Goal: Find contact information: Find contact information

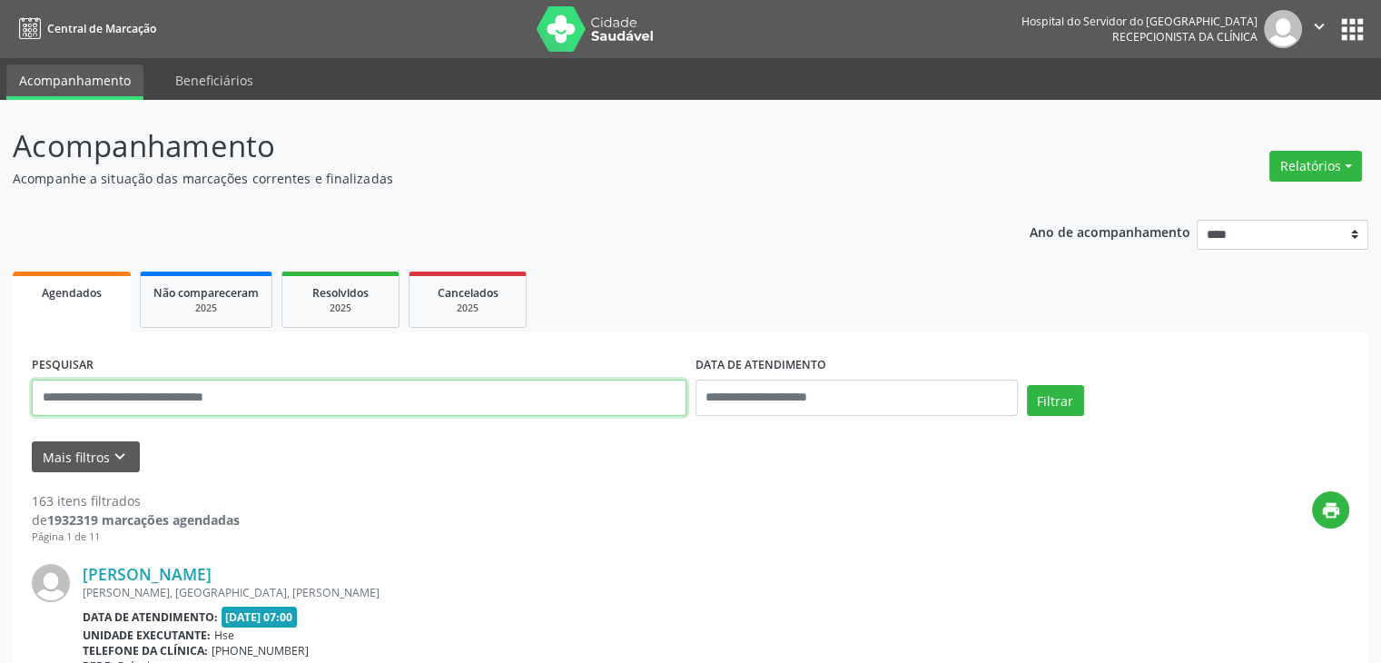
click at [466, 398] on input "text" at bounding box center [359, 398] width 655 height 36
type input "**********"
click at [1027, 385] on button "Filtrar" at bounding box center [1055, 400] width 57 height 31
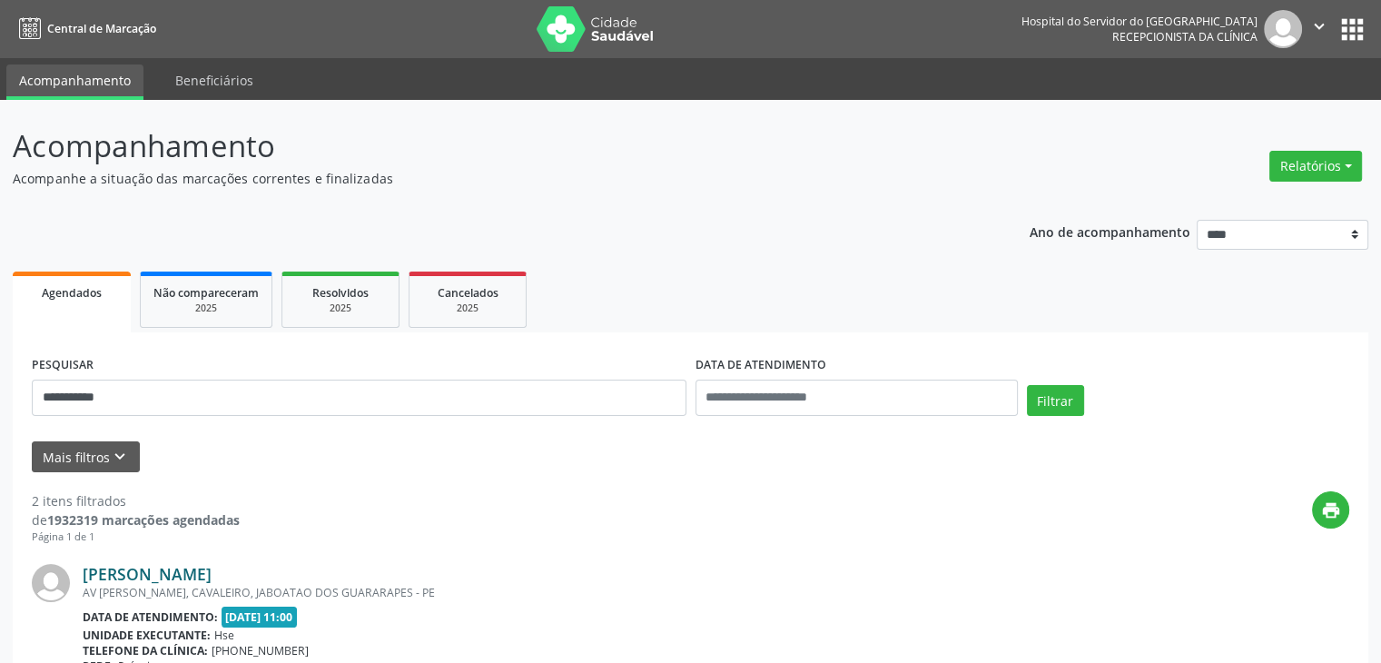
click at [188, 572] on link "[PERSON_NAME]" at bounding box center [147, 574] width 129 height 20
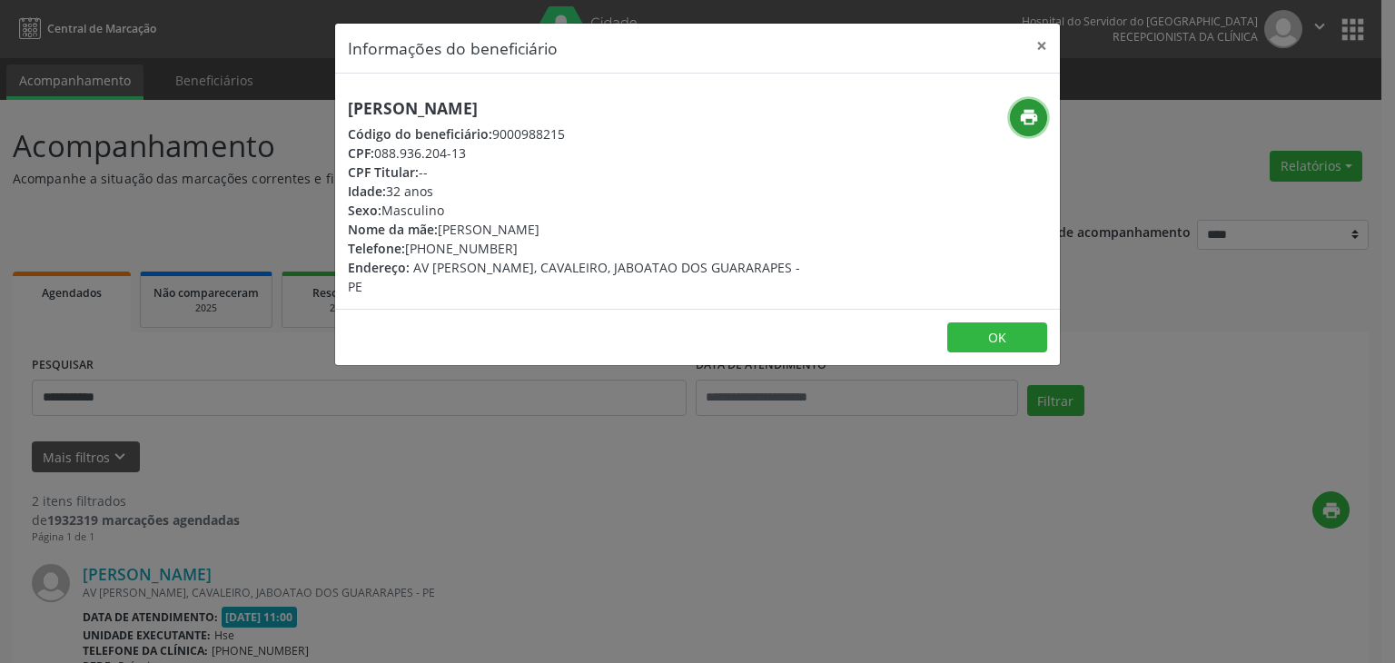
click at [1033, 123] on icon "print" at bounding box center [1029, 117] width 20 height 20
drag, startPoint x: 433, startPoint y: 249, endPoint x: 523, endPoint y: 248, distance: 89.9
click at [523, 248] on div "Telefone: [PHONE_NUMBER]" at bounding box center [577, 248] width 458 height 19
copy div "98532-1293"
click at [1039, 46] on button "×" at bounding box center [1041, 46] width 36 height 44
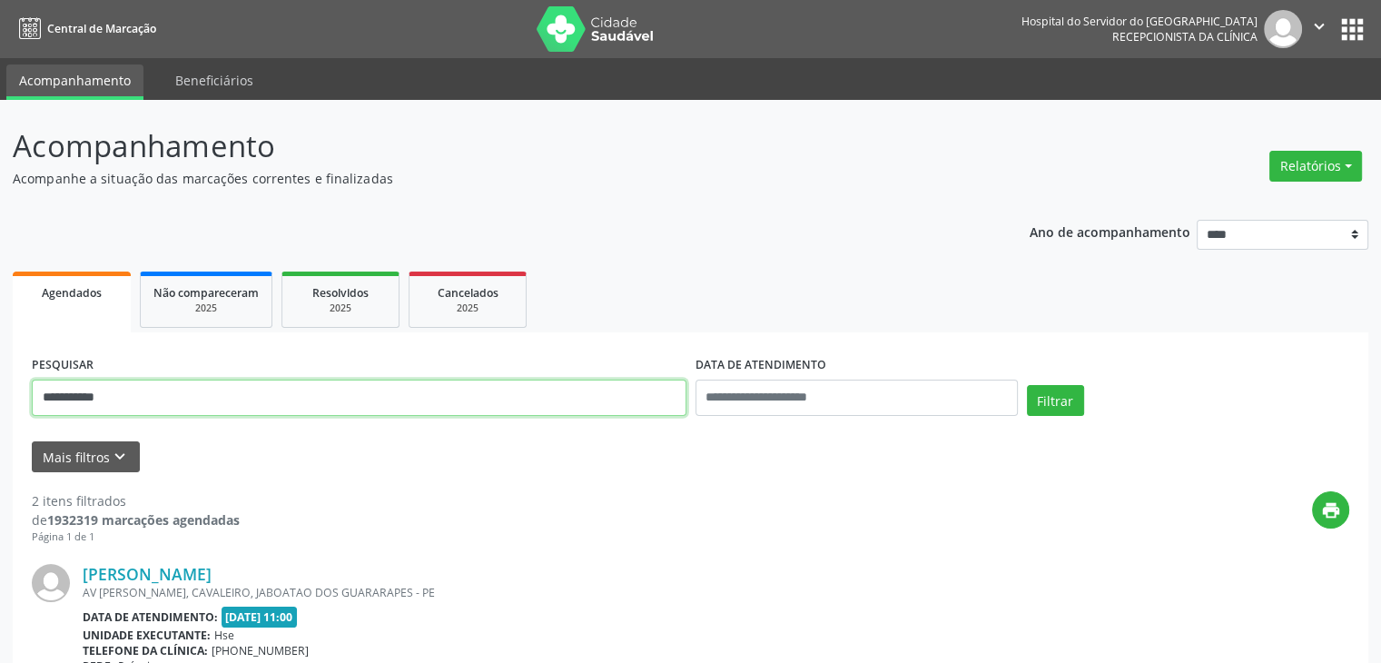
drag, startPoint x: 439, startPoint y: 403, endPoint x: 0, endPoint y: 401, distance: 438.6
click at [0, 401] on div "**********" at bounding box center [690, 615] width 1381 height 1031
type input "**********"
click at [1027, 385] on button "Filtrar" at bounding box center [1055, 400] width 57 height 31
click at [157, 569] on link "[PERSON_NAME]" at bounding box center [147, 574] width 129 height 20
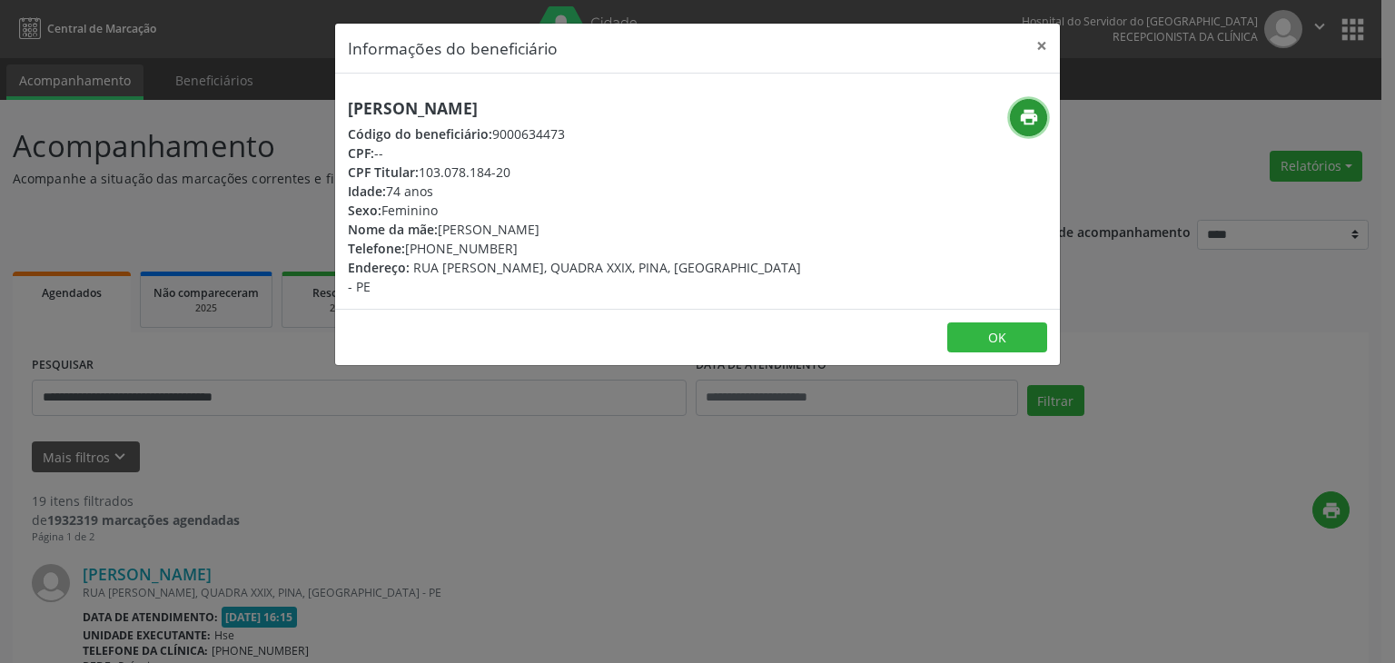
click at [1035, 117] on icon "print" at bounding box center [1029, 117] width 20 height 20
drag, startPoint x: 420, startPoint y: 172, endPoint x: 523, endPoint y: 179, distance: 102.9
click at [523, 179] on div "CPF Titular: 103.078.184-20" at bounding box center [577, 172] width 458 height 19
copy div "103.078.184-20"
drag, startPoint x: 433, startPoint y: 247, endPoint x: 523, endPoint y: 250, distance: 89.9
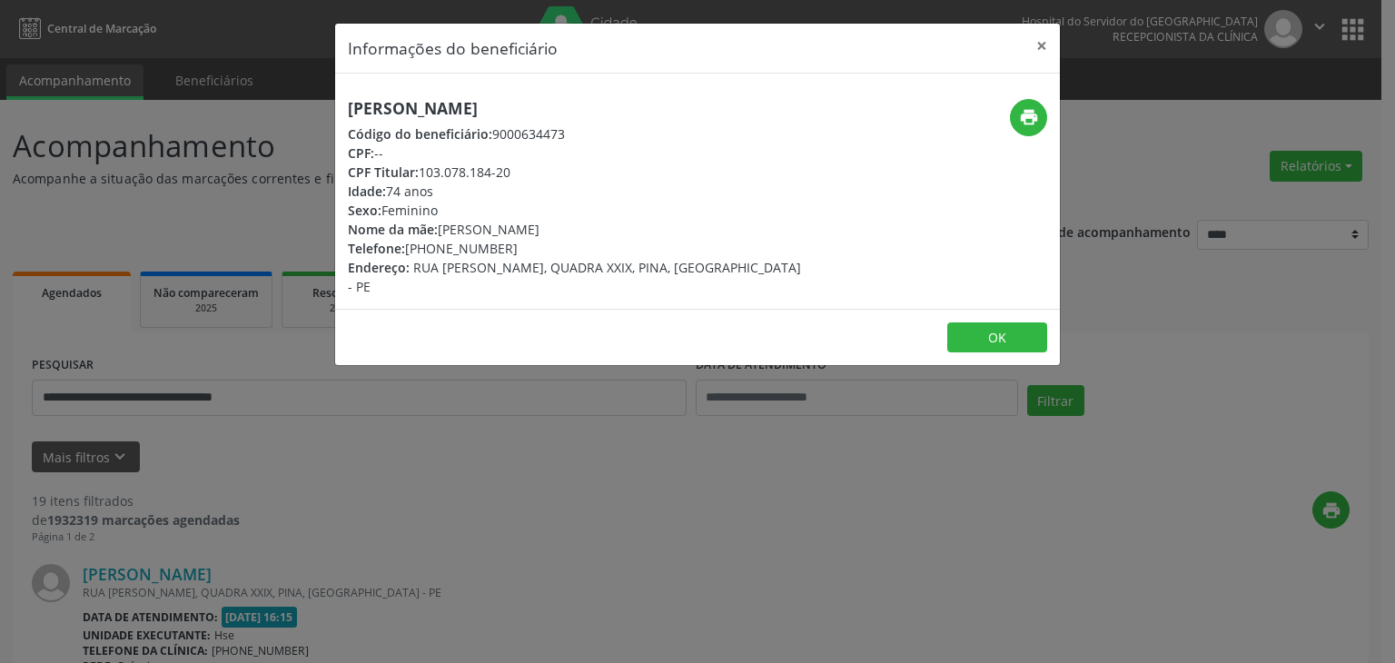
click at [523, 250] on div "Telefone: [PHONE_NUMBER]" at bounding box center [577, 248] width 458 height 19
copy div "99818-9018"
drag, startPoint x: 424, startPoint y: 174, endPoint x: 468, endPoint y: 171, distance: 43.7
click at [468, 171] on div "CPF Titular: 103.078.184-20" at bounding box center [577, 172] width 458 height 19
drag, startPoint x: 422, startPoint y: 168, endPoint x: 516, endPoint y: 168, distance: 93.5
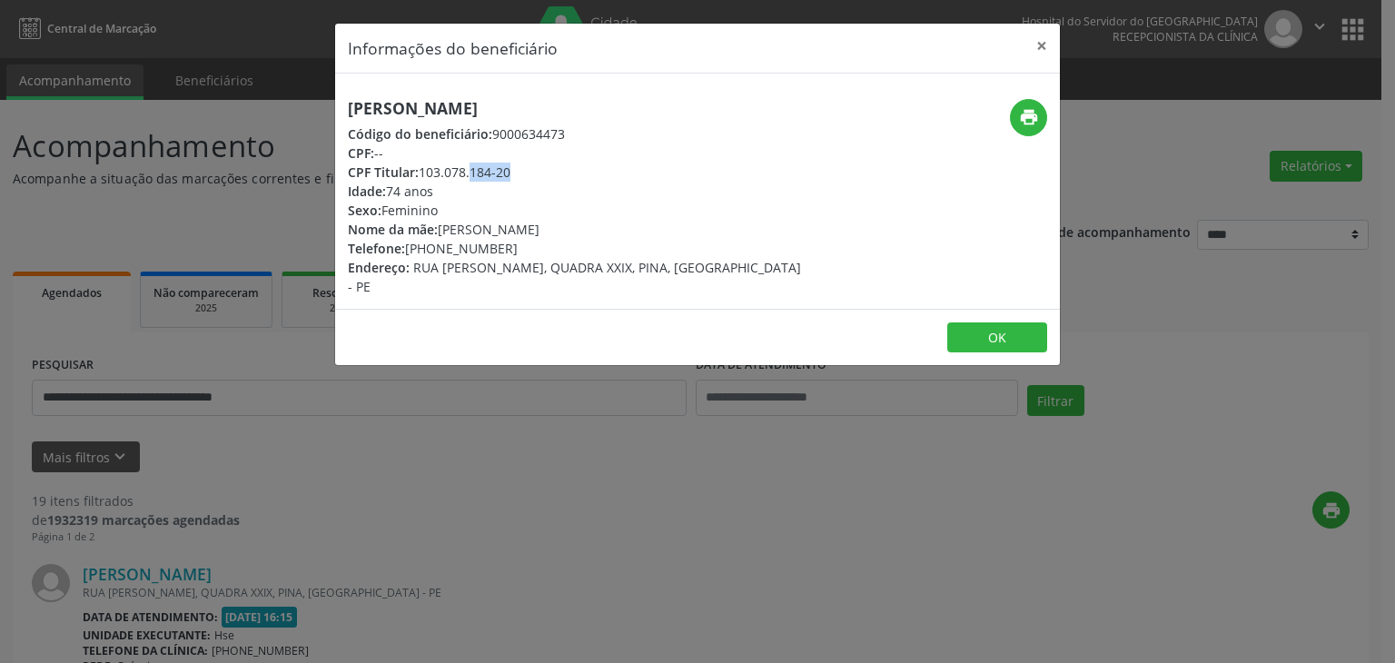
click at [516, 168] on div "CPF Titular: 103.078.184-20" at bounding box center [577, 172] width 458 height 19
copy div "103.078.184-20"
click at [1033, 44] on button "×" at bounding box center [1041, 46] width 36 height 44
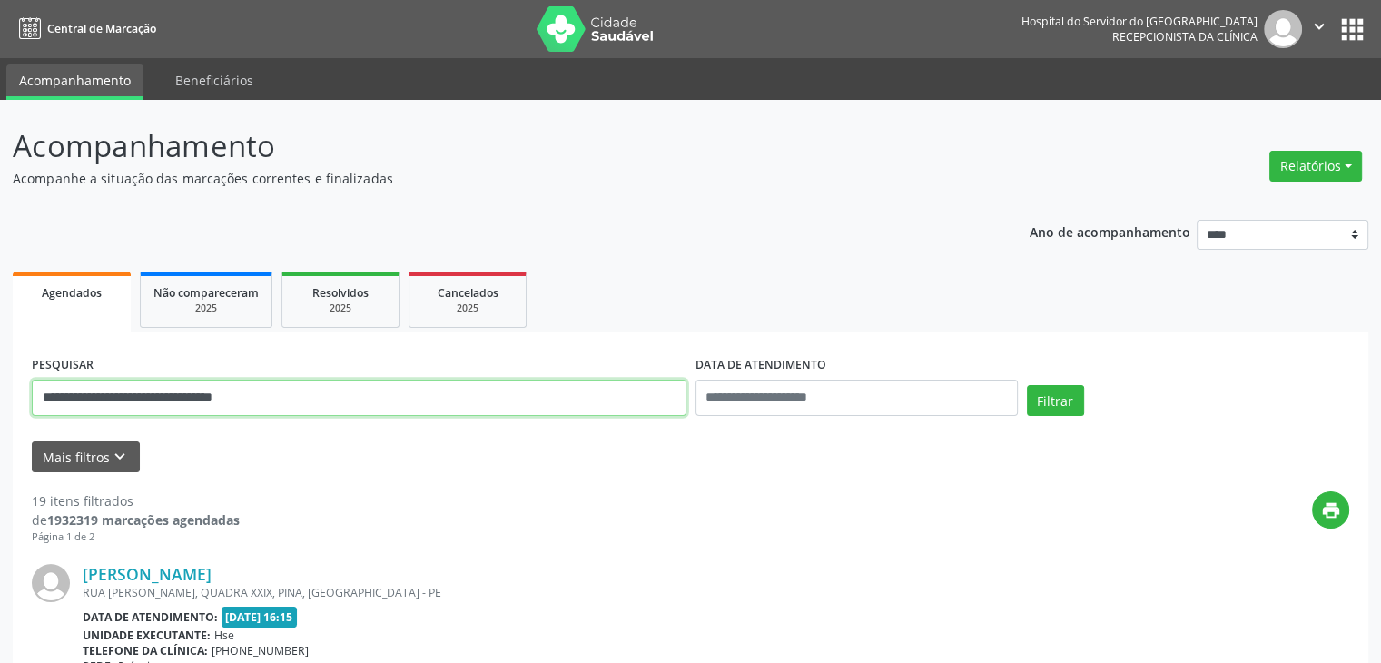
drag, startPoint x: 384, startPoint y: 390, endPoint x: 0, endPoint y: 327, distance: 389.2
type input "**********"
click at [1027, 385] on button "Filtrar" at bounding box center [1055, 400] width 57 height 31
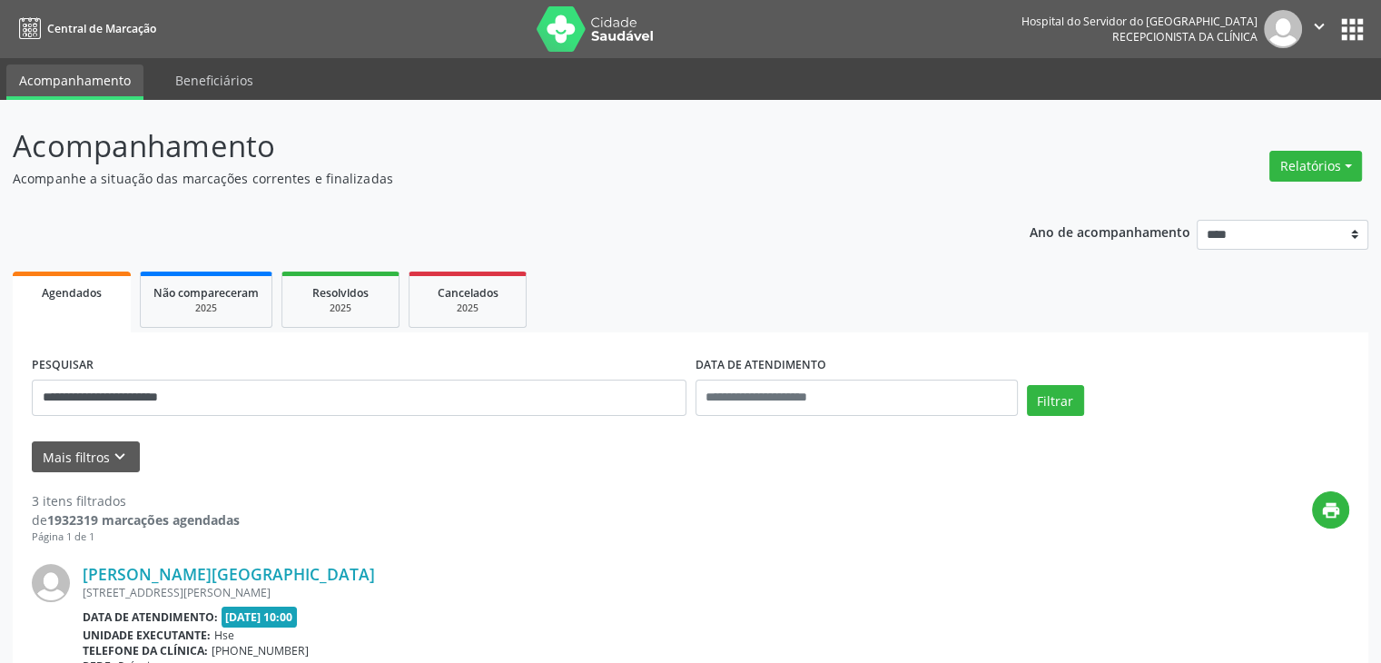
click at [163, 567] on link "[PERSON_NAME][GEOGRAPHIC_DATA]" at bounding box center [229, 574] width 292 height 20
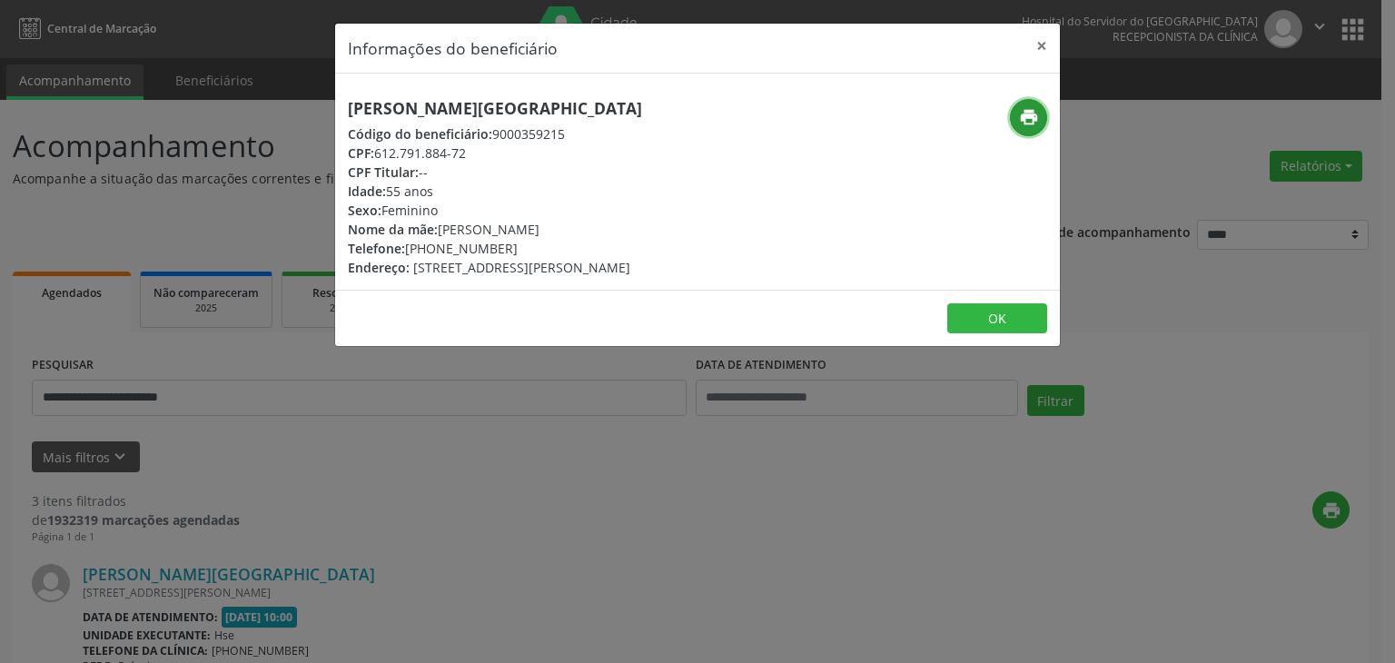
click at [1039, 120] on button "print" at bounding box center [1028, 117] width 37 height 37
drag, startPoint x: 434, startPoint y: 250, endPoint x: 516, endPoint y: 248, distance: 81.8
click at [516, 248] on div "Telefone: [PHONE_NUMBER]" at bounding box center [495, 248] width 294 height 19
copy div "99920-1850"
click at [1034, 38] on button "×" at bounding box center [1041, 46] width 36 height 44
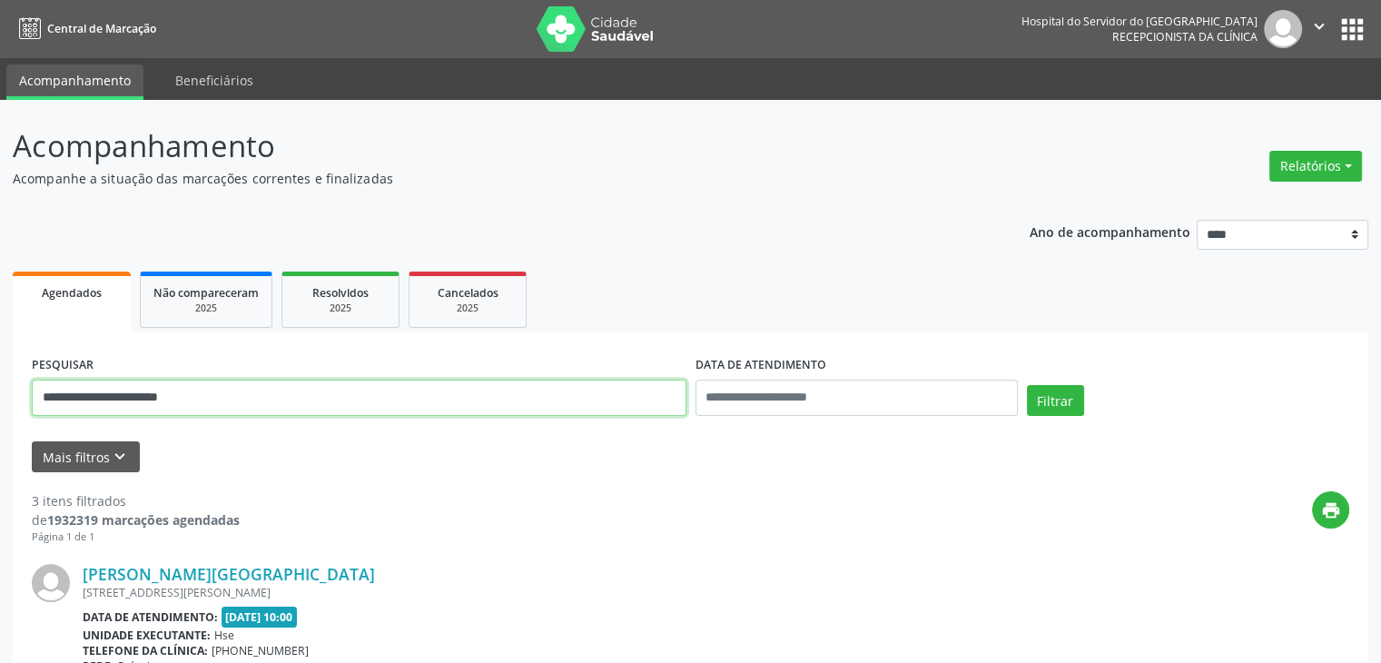
drag, startPoint x: 303, startPoint y: 398, endPoint x: 0, endPoint y: 372, distance: 304.4
type input "**********"
click at [1027, 385] on button "Filtrar" at bounding box center [1055, 400] width 57 height 31
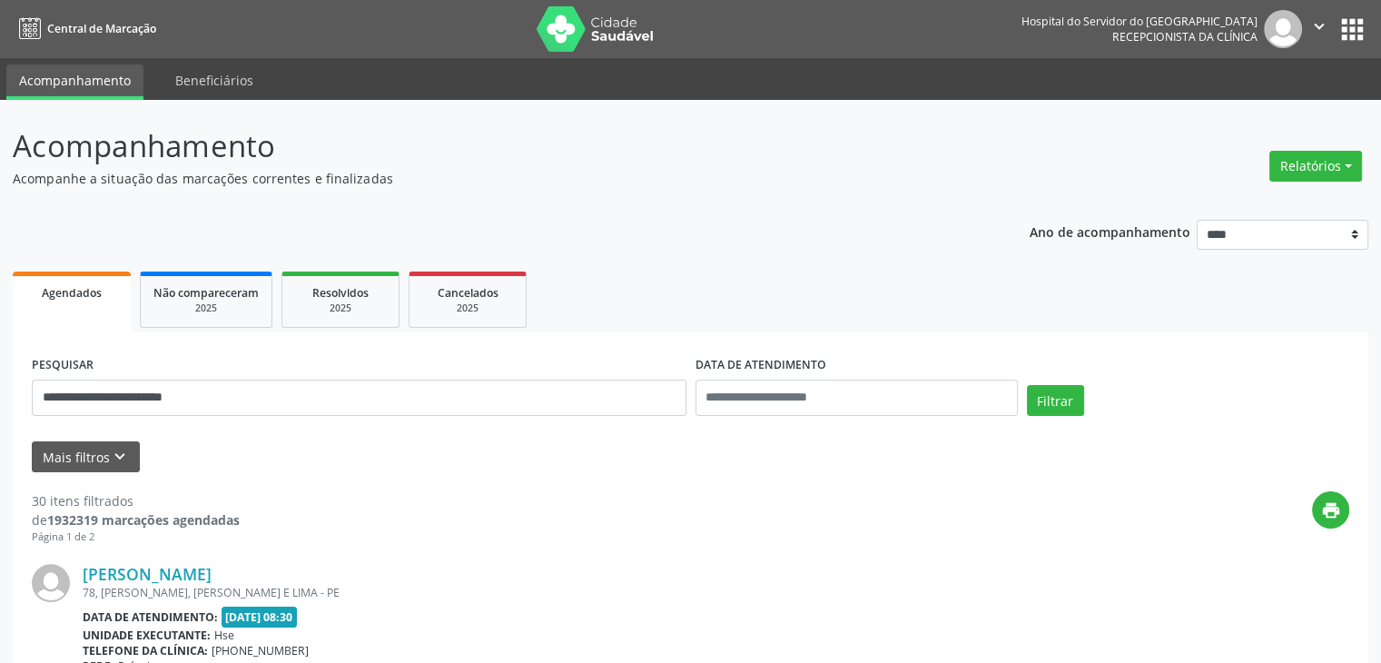
click at [165, 569] on link "[PERSON_NAME]" at bounding box center [147, 574] width 129 height 20
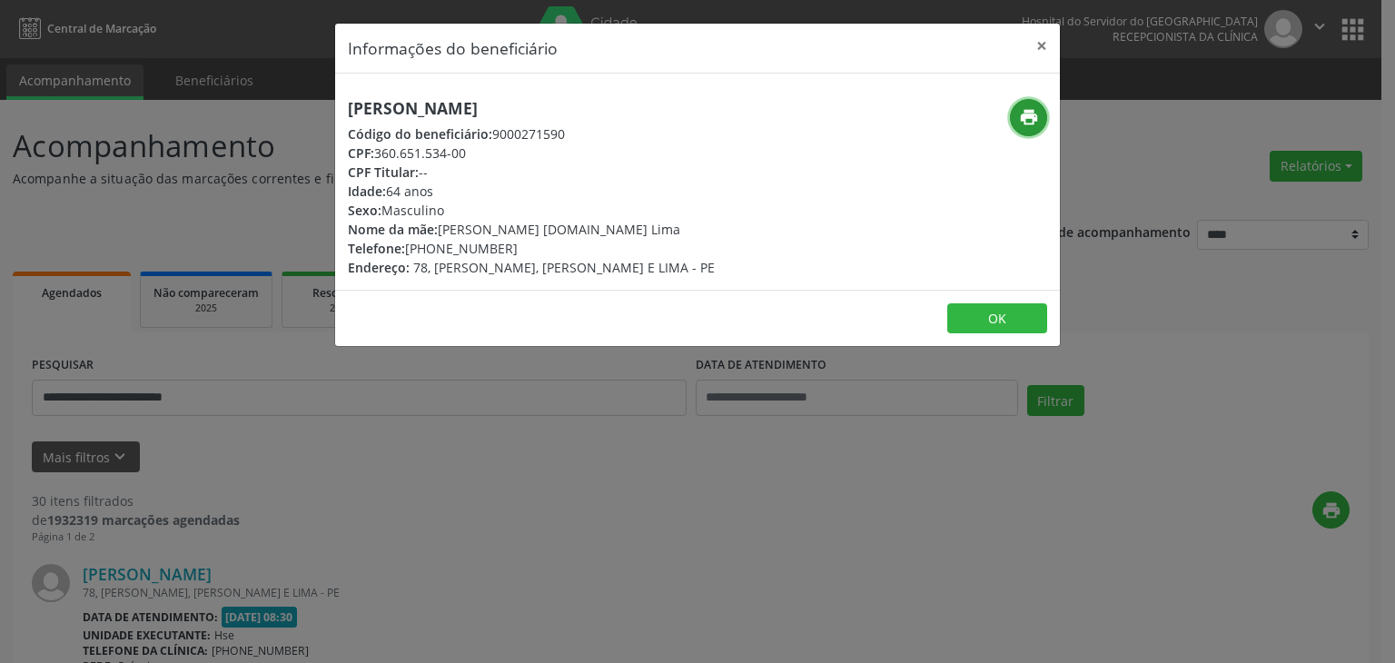
click at [1023, 119] on icon "print" at bounding box center [1029, 117] width 20 height 20
drag, startPoint x: 435, startPoint y: 250, endPoint x: 509, endPoint y: 243, distance: 74.7
click at [509, 243] on div "Telefone: [PHONE_NUMBER]" at bounding box center [531, 248] width 367 height 19
copy div "99681-1658"
click at [1023, 48] on header "Informações do beneficiário ×" at bounding box center [697, 49] width 725 height 50
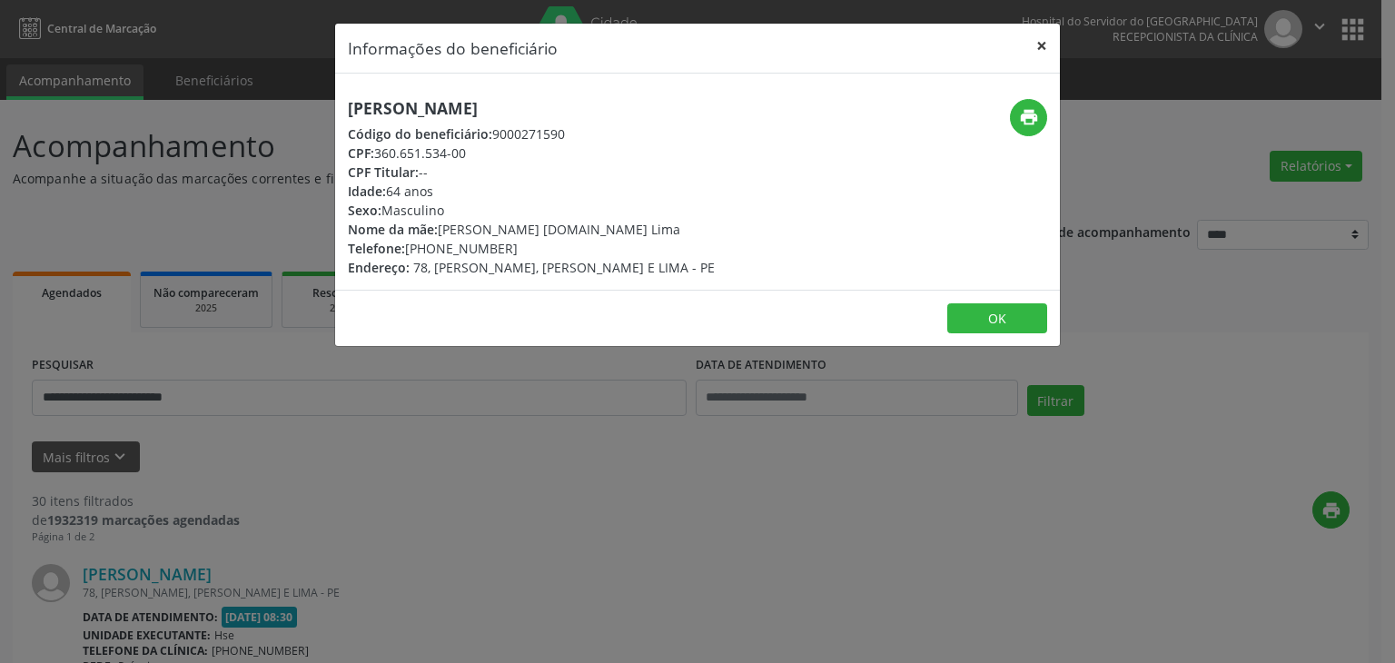
click at [1037, 51] on button "×" at bounding box center [1041, 46] width 36 height 44
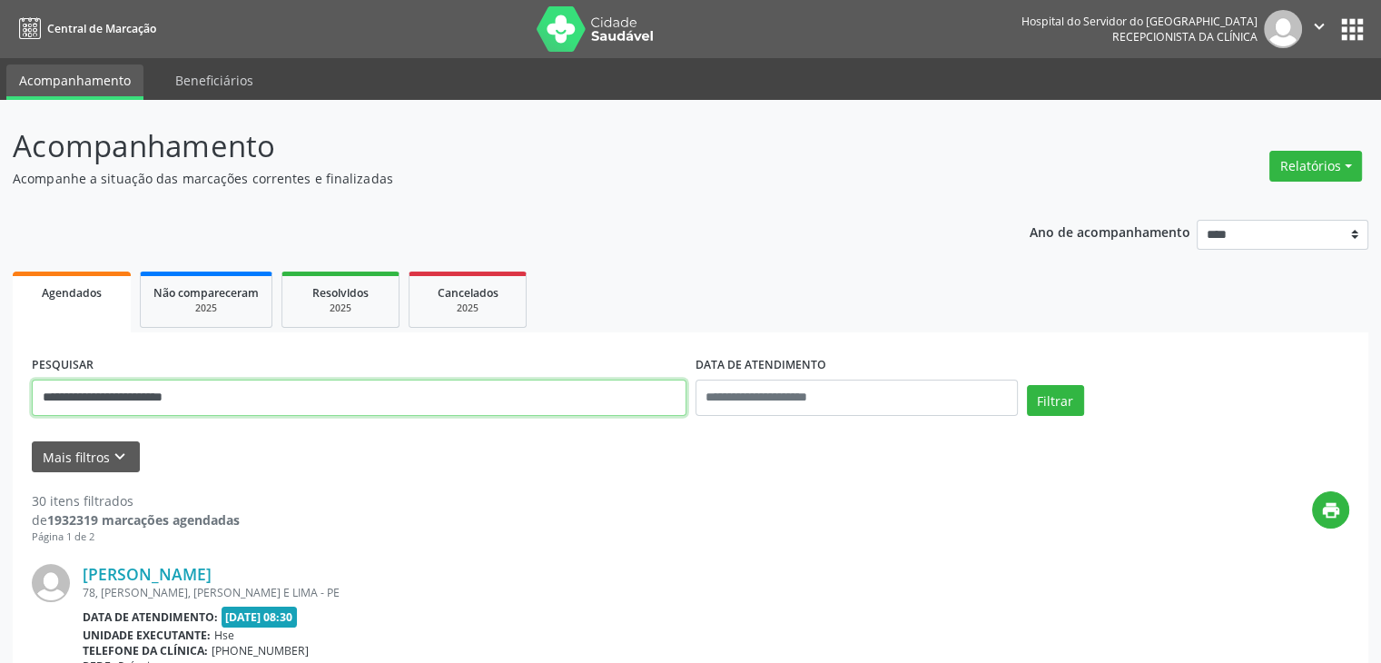
drag, startPoint x: 361, startPoint y: 402, endPoint x: 76, endPoint y: 415, distance: 284.5
click at [102, 415] on div "**********" at bounding box center [359, 398] width 655 height 36
drag, startPoint x: 269, startPoint y: 404, endPoint x: 18, endPoint y: 404, distance: 250.6
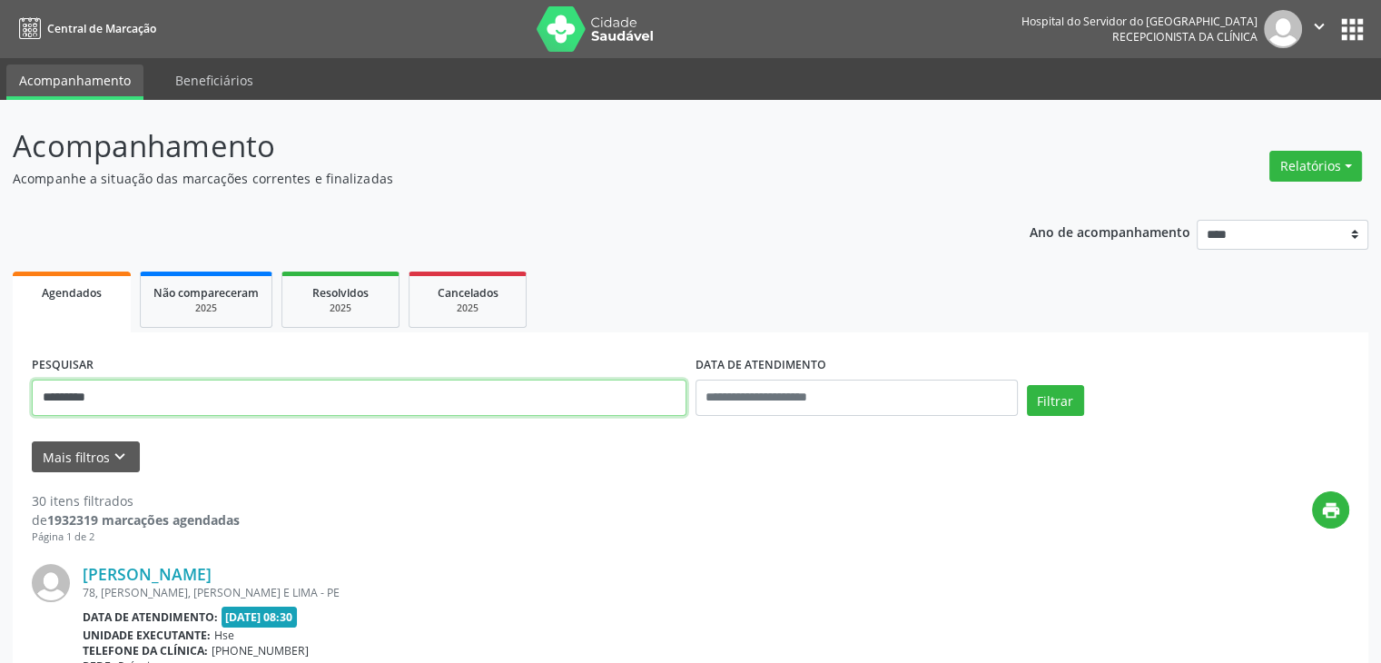
click at [113, 399] on input "*********" at bounding box center [359, 398] width 655 height 36
type input "**********"
click at [1027, 385] on button "Filtrar" at bounding box center [1055, 400] width 57 height 31
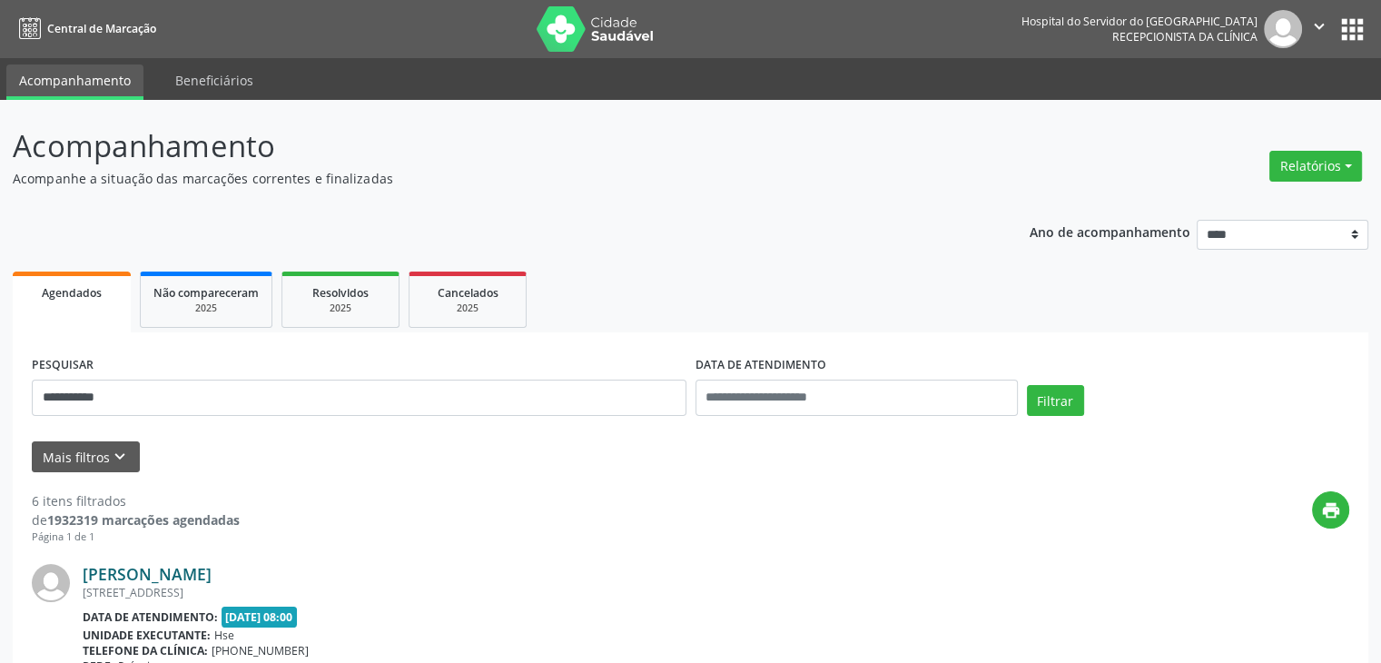
click at [212, 570] on link "[PERSON_NAME]" at bounding box center [147, 574] width 129 height 20
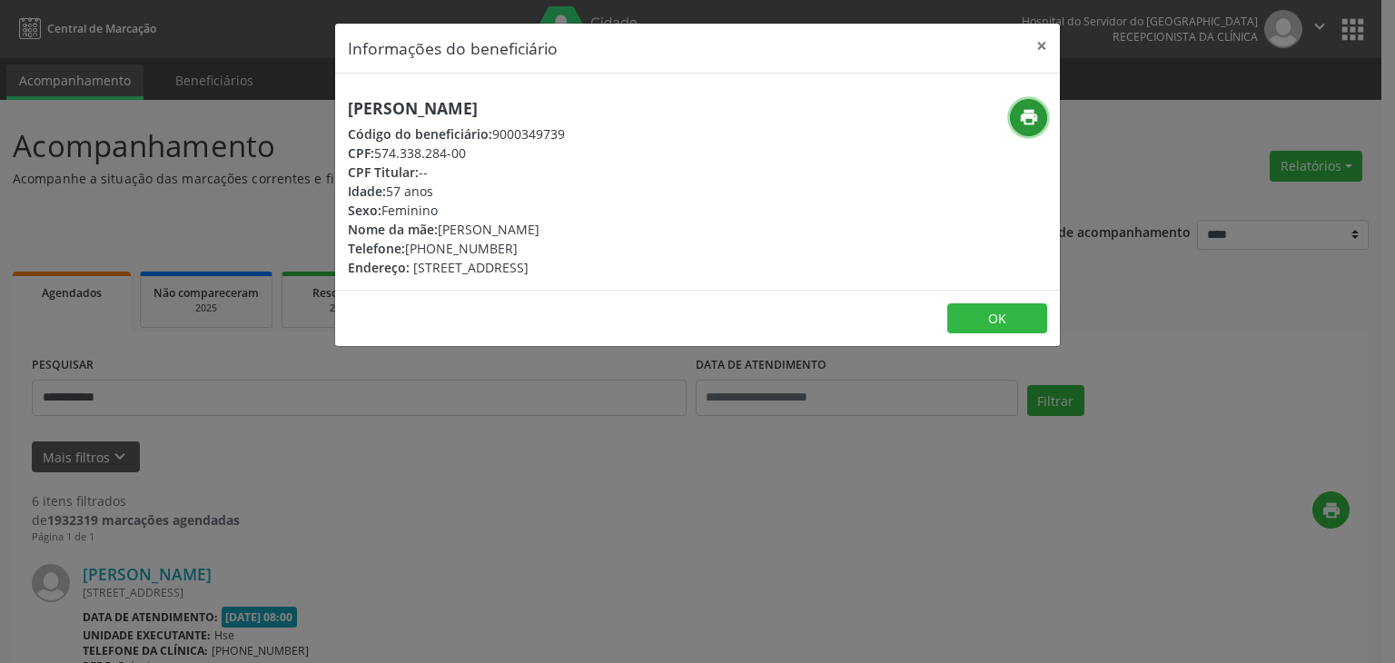
click at [1031, 117] on icon "print" at bounding box center [1029, 117] width 20 height 20
drag, startPoint x: 432, startPoint y: 249, endPoint x: 512, endPoint y: 255, distance: 80.2
click at [512, 255] on div "Telefone: [PHONE_NUMBER]" at bounding box center [456, 248] width 217 height 19
copy div "99232-6644"
click at [1043, 44] on button "×" at bounding box center [1041, 46] width 36 height 44
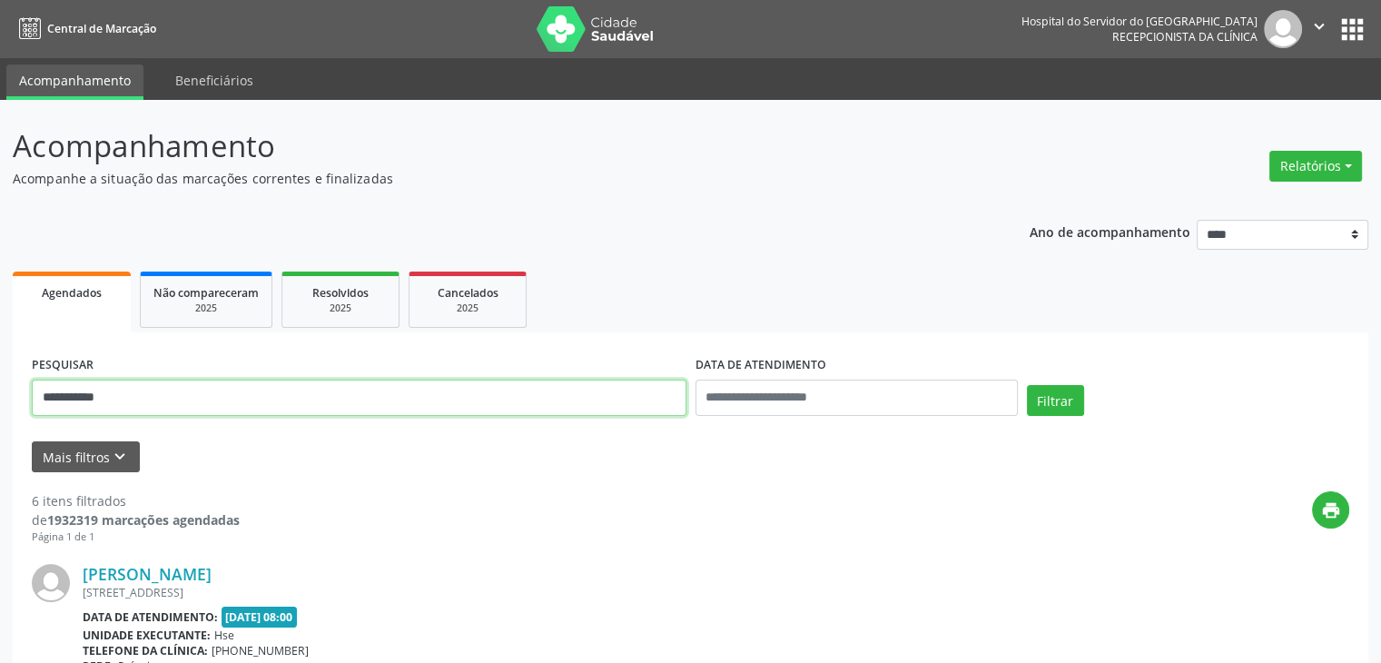
drag, startPoint x: 510, startPoint y: 385, endPoint x: 0, endPoint y: 395, distance: 510.5
type input "**********"
click at [1027, 385] on button "Filtrar" at bounding box center [1055, 400] width 57 height 31
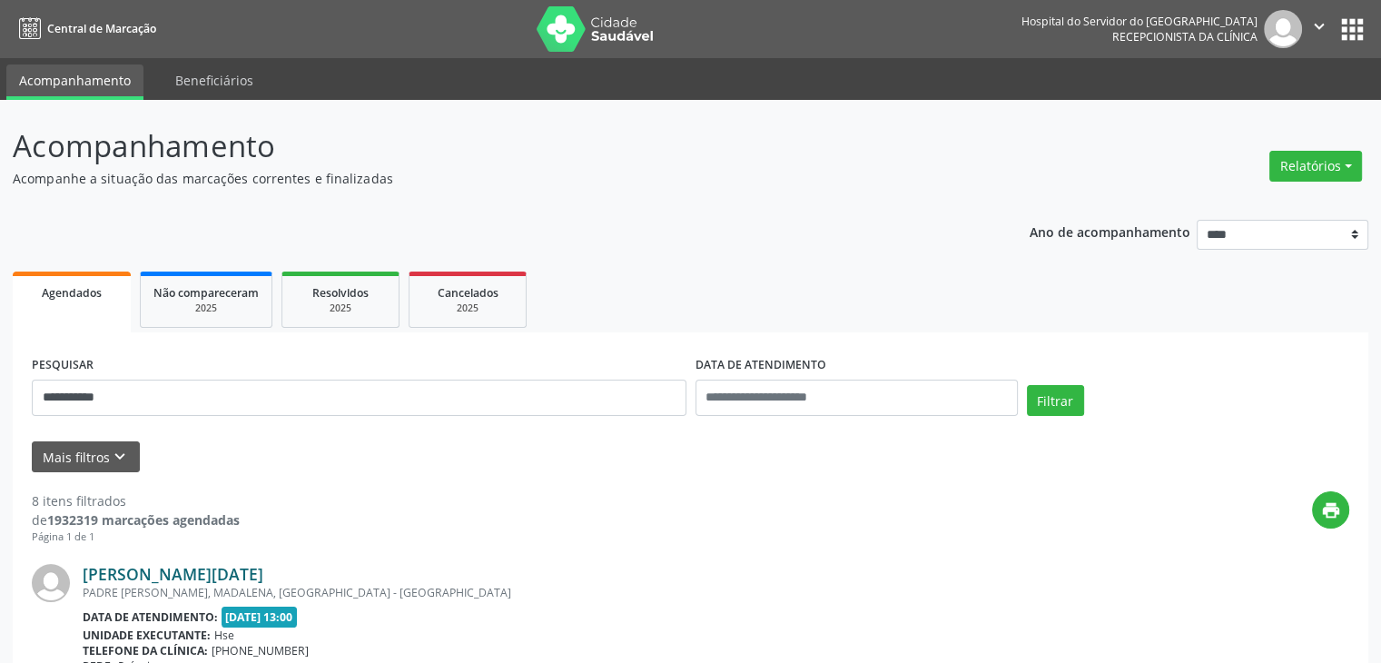
click at [206, 580] on link "[PERSON_NAME][DATE]" at bounding box center [173, 574] width 181 height 20
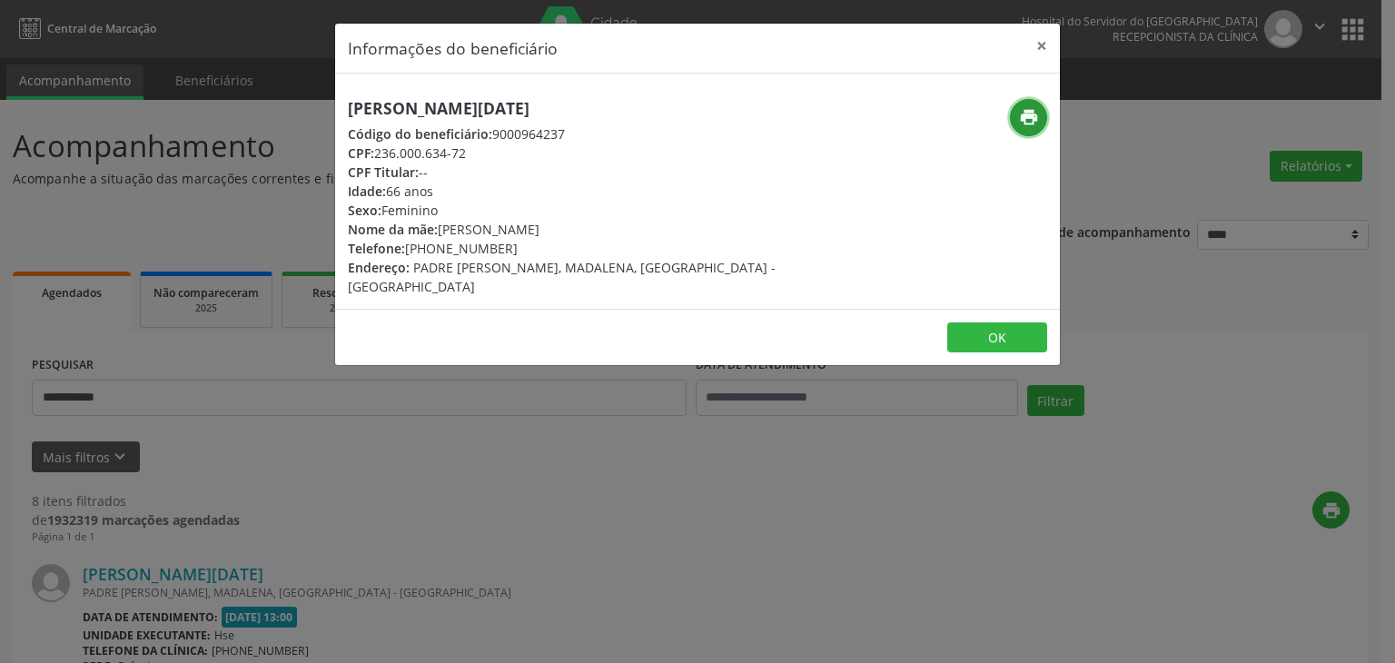
click at [1021, 124] on icon "print" at bounding box center [1029, 117] width 20 height 20
click at [1035, 53] on button "×" at bounding box center [1041, 46] width 36 height 44
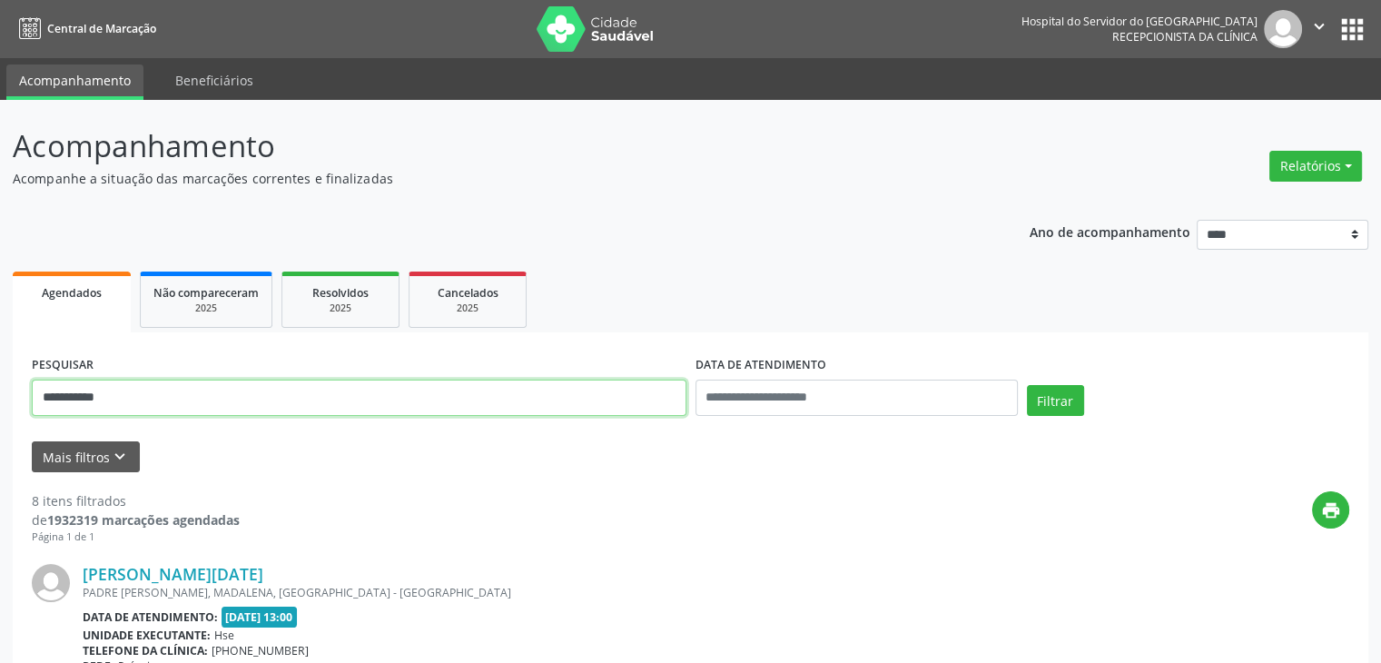
drag, startPoint x: 349, startPoint y: 400, endPoint x: 0, endPoint y: 404, distance: 348.7
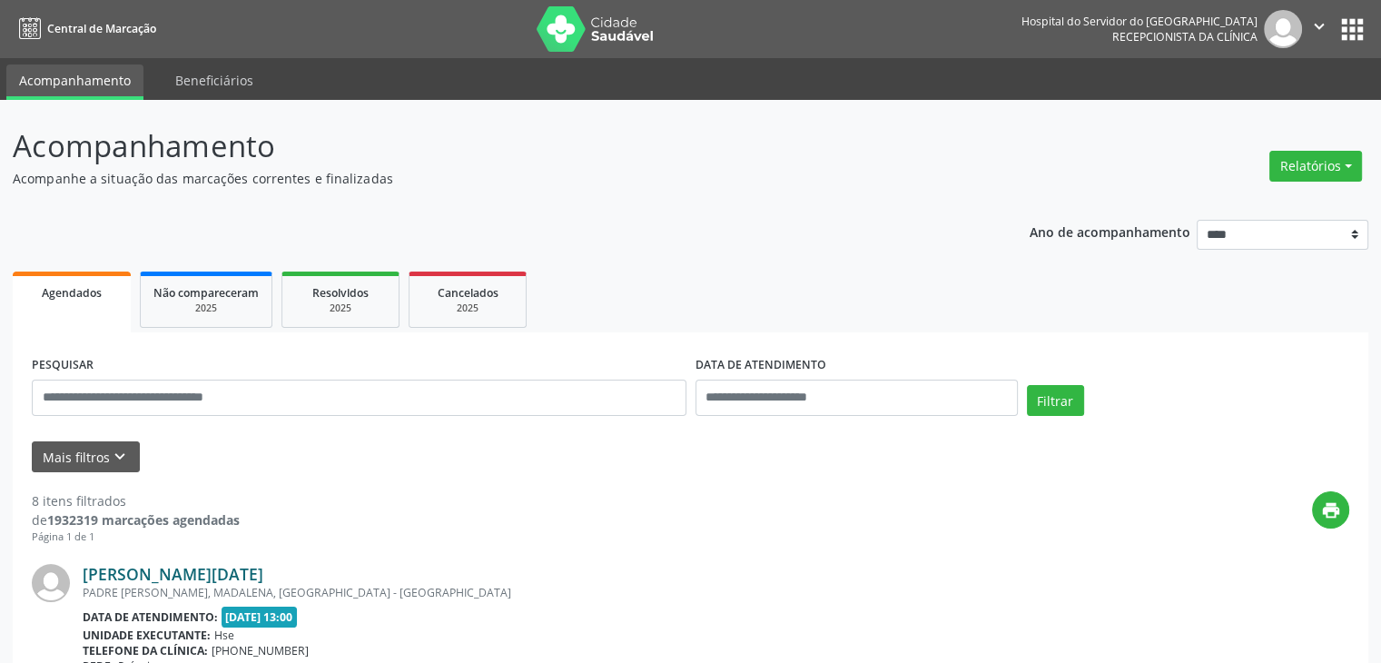
click at [124, 578] on link "[PERSON_NAME][DATE]" at bounding box center [173, 574] width 181 height 20
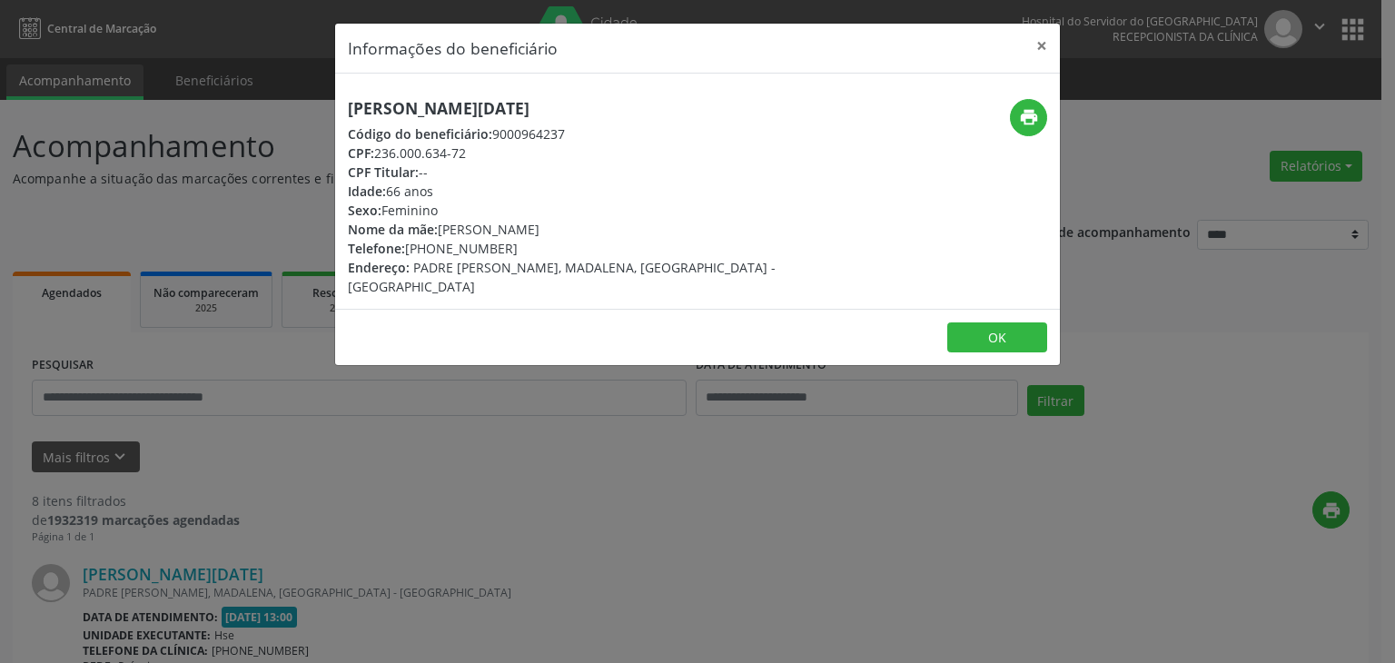
drag, startPoint x: 549, startPoint y: 106, endPoint x: 348, endPoint y: 116, distance: 201.8
click at [345, 112] on div "[PERSON_NAME][DATE] Código do beneficiário: 9000964237 CPF: 236.000.634-72 CPF …" at bounding box center [576, 197] width 483 height 197
copy h5 "[PERSON_NAME][DATE]"
click at [1044, 43] on button "×" at bounding box center [1041, 46] width 36 height 44
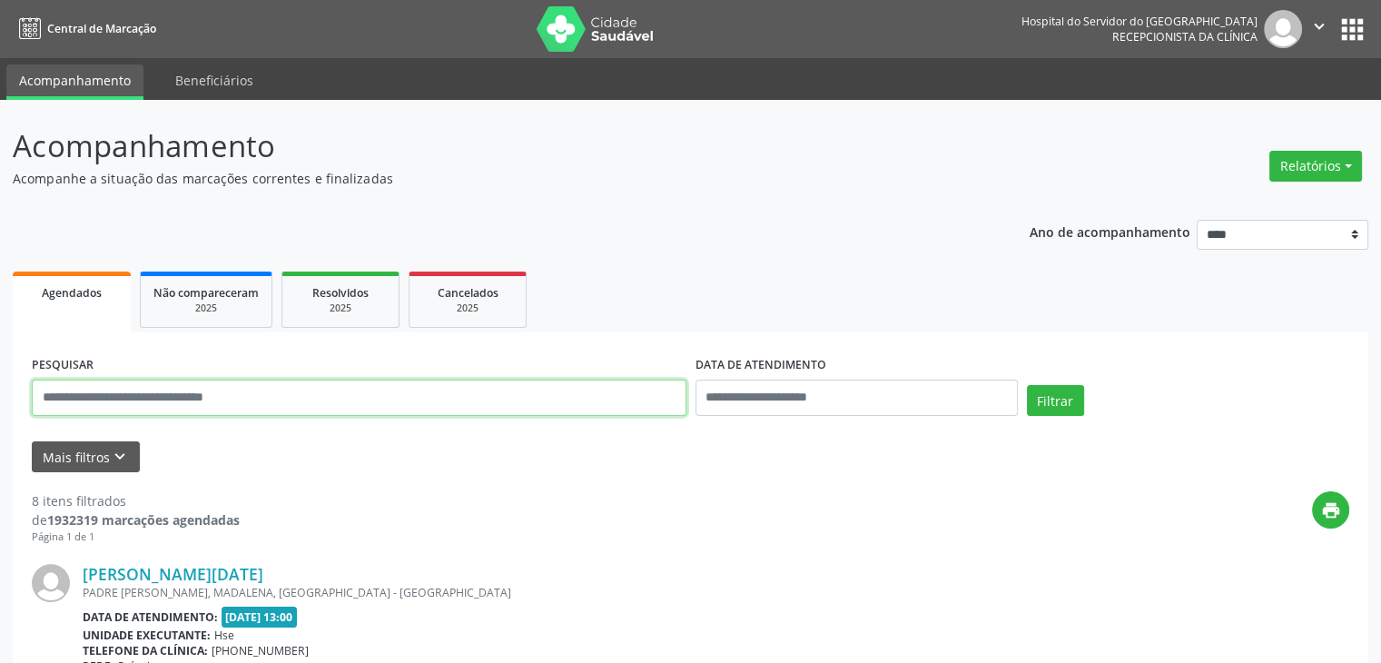
click at [420, 390] on input "text" at bounding box center [359, 398] width 655 height 36
type input "**********"
click at [1027, 385] on button "Filtrar" at bounding box center [1055, 400] width 57 height 31
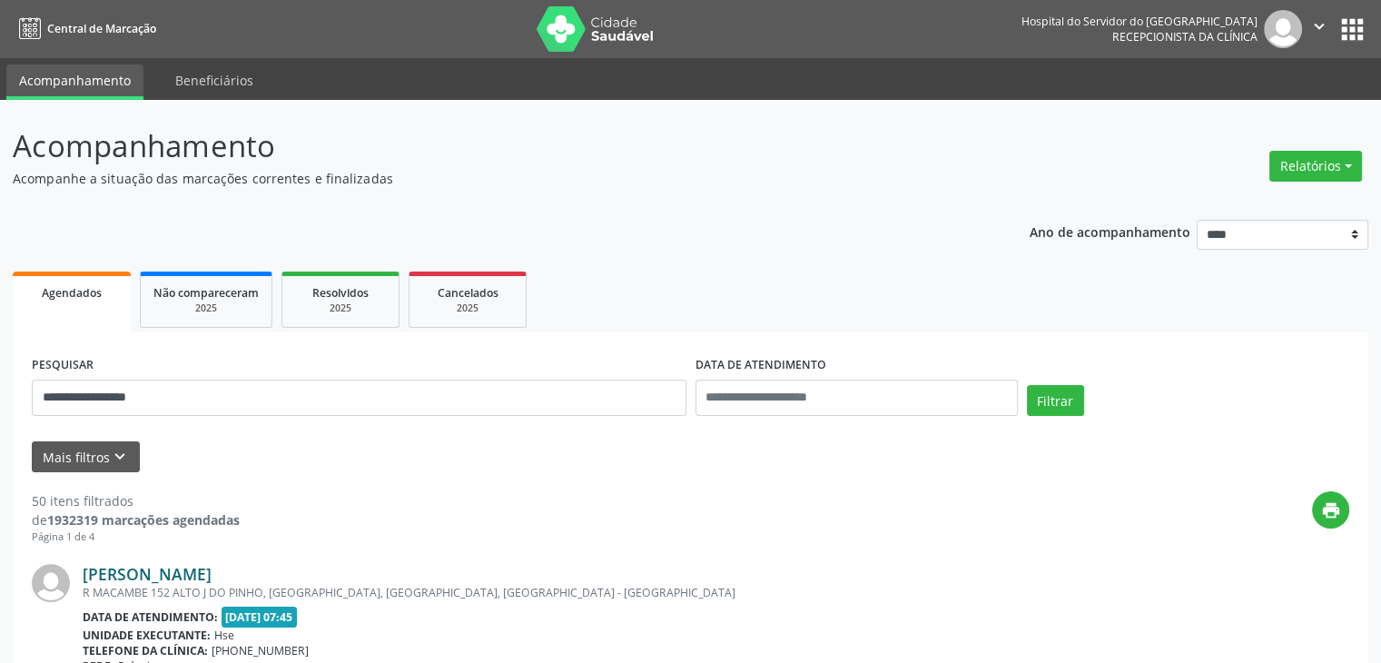
click at [155, 568] on link "[PERSON_NAME]" at bounding box center [147, 574] width 129 height 20
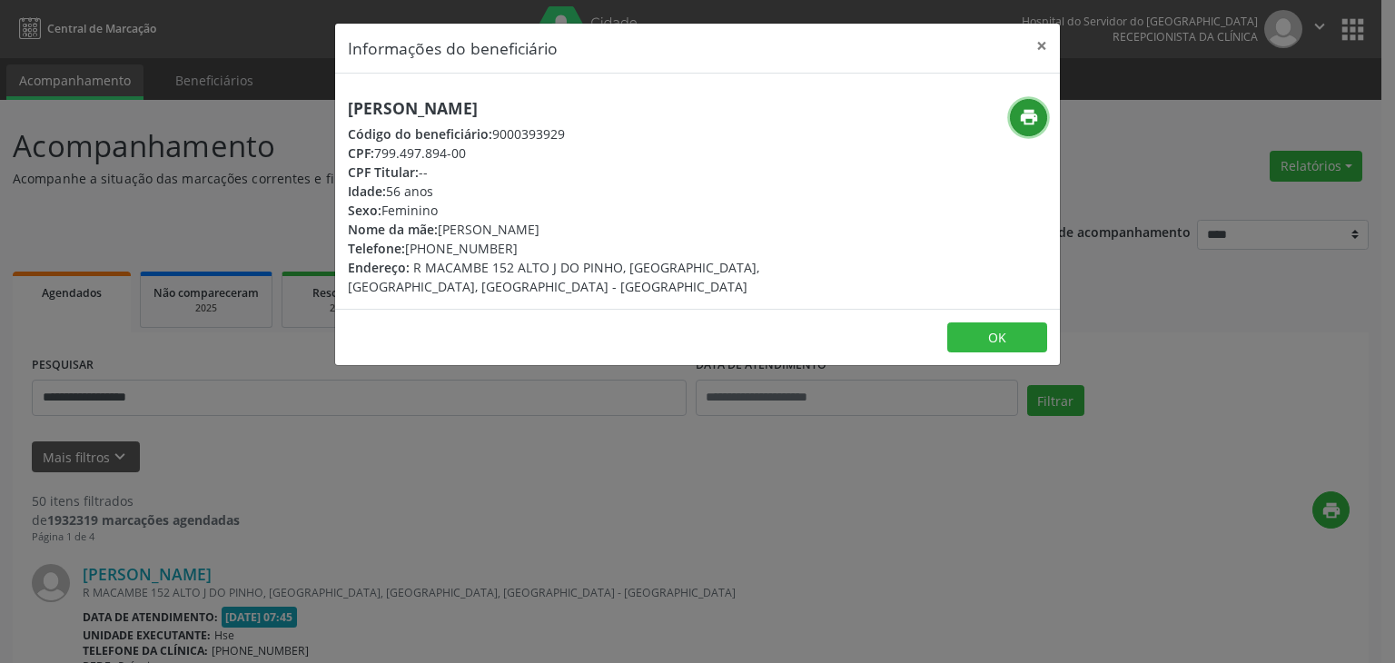
click at [1032, 117] on icon "print" at bounding box center [1029, 117] width 20 height 20
drag, startPoint x: 432, startPoint y: 248, endPoint x: 505, endPoint y: 251, distance: 72.7
click at [505, 251] on div "Telefone: [PHONE_NUMBER]" at bounding box center [577, 248] width 458 height 19
copy div "99444-7474"
click at [973, 643] on div "Informações do beneficiário × [PERSON_NAME] Código do beneficiário: 9000393929 …" at bounding box center [697, 331] width 1395 height 663
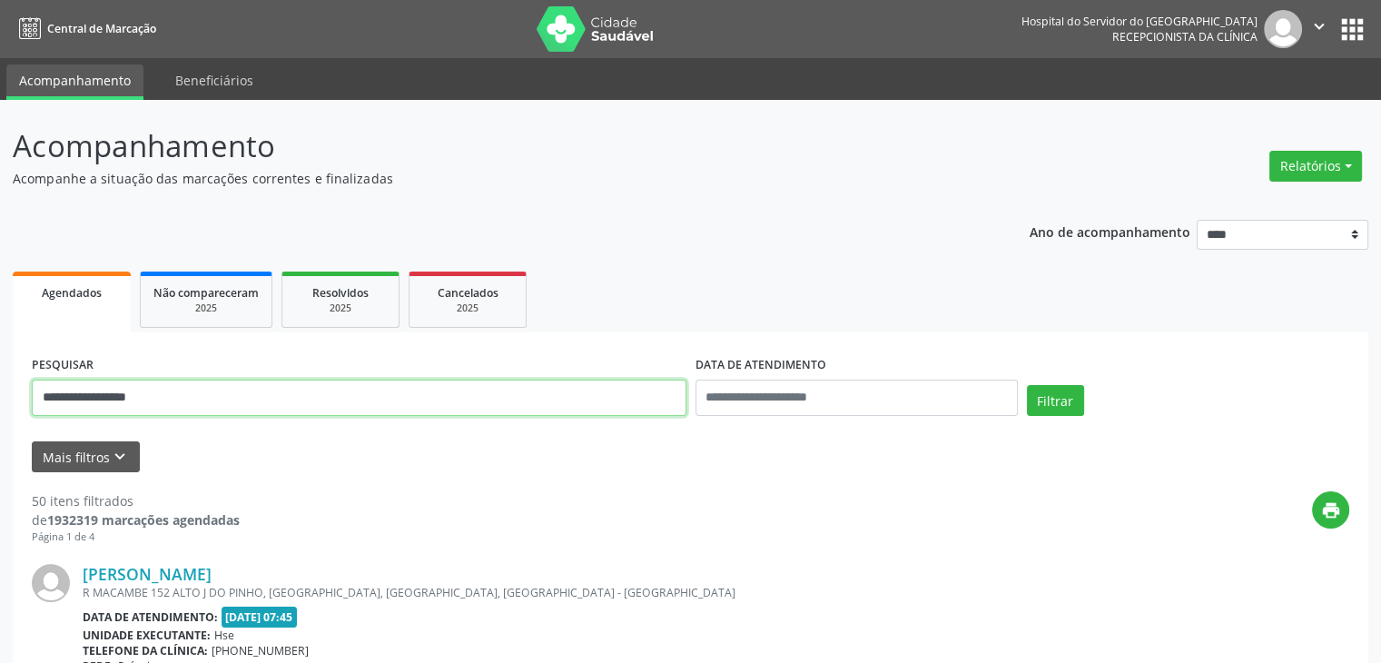
drag, startPoint x: 340, startPoint y: 406, endPoint x: 0, endPoint y: 420, distance: 339.9
type input "**********"
click at [1027, 385] on button "Filtrar" at bounding box center [1055, 400] width 57 height 31
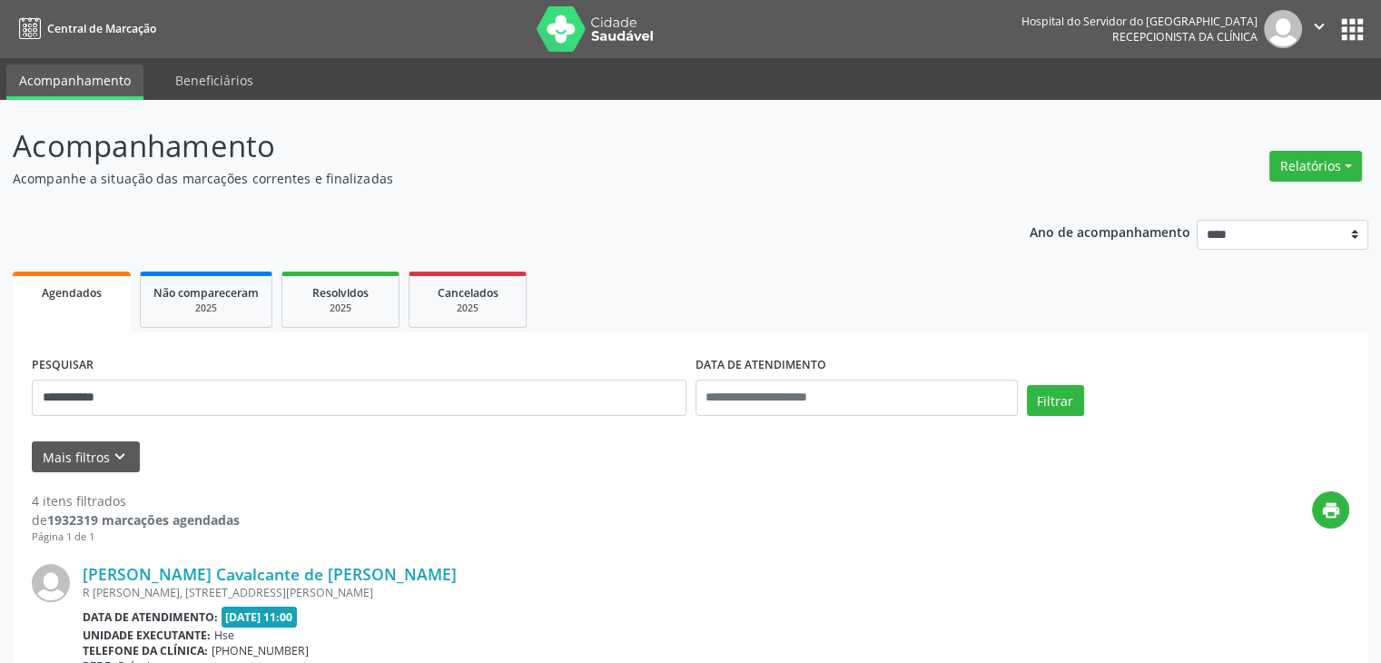
click at [134, 587] on div "R [PERSON_NAME], [STREET_ADDRESS][PERSON_NAME]" at bounding box center [580, 592] width 994 height 15
click at [156, 578] on link "[PERSON_NAME] Cavalcante de [PERSON_NAME]" at bounding box center [270, 574] width 374 height 20
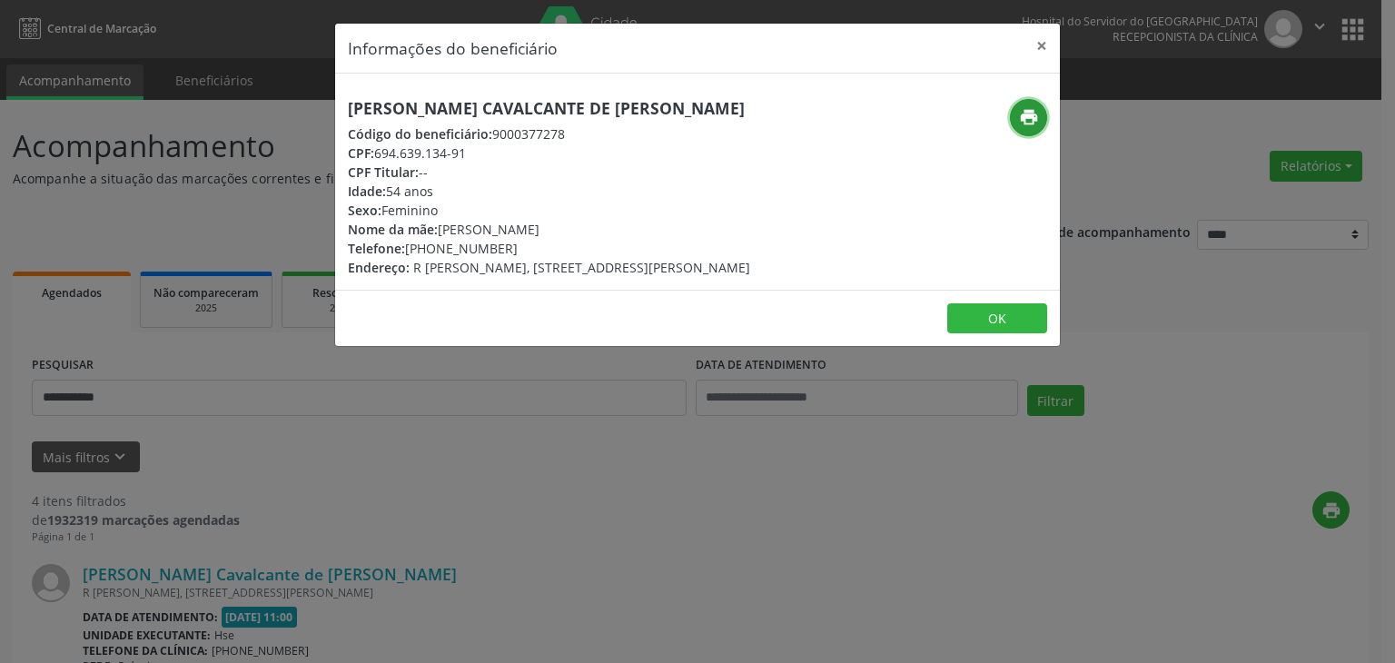
click at [1032, 121] on icon "print" at bounding box center [1029, 117] width 20 height 20
drag, startPoint x: 437, startPoint y: 248, endPoint x: 485, endPoint y: 244, distance: 48.3
click at [485, 244] on div "Telefone: [PHONE_NUMBER]" at bounding box center [549, 248] width 402 height 19
drag, startPoint x: 436, startPoint y: 247, endPoint x: 515, endPoint y: 244, distance: 79.1
click at [515, 244] on div "Telefone: [PHONE_NUMBER]" at bounding box center [549, 248] width 402 height 19
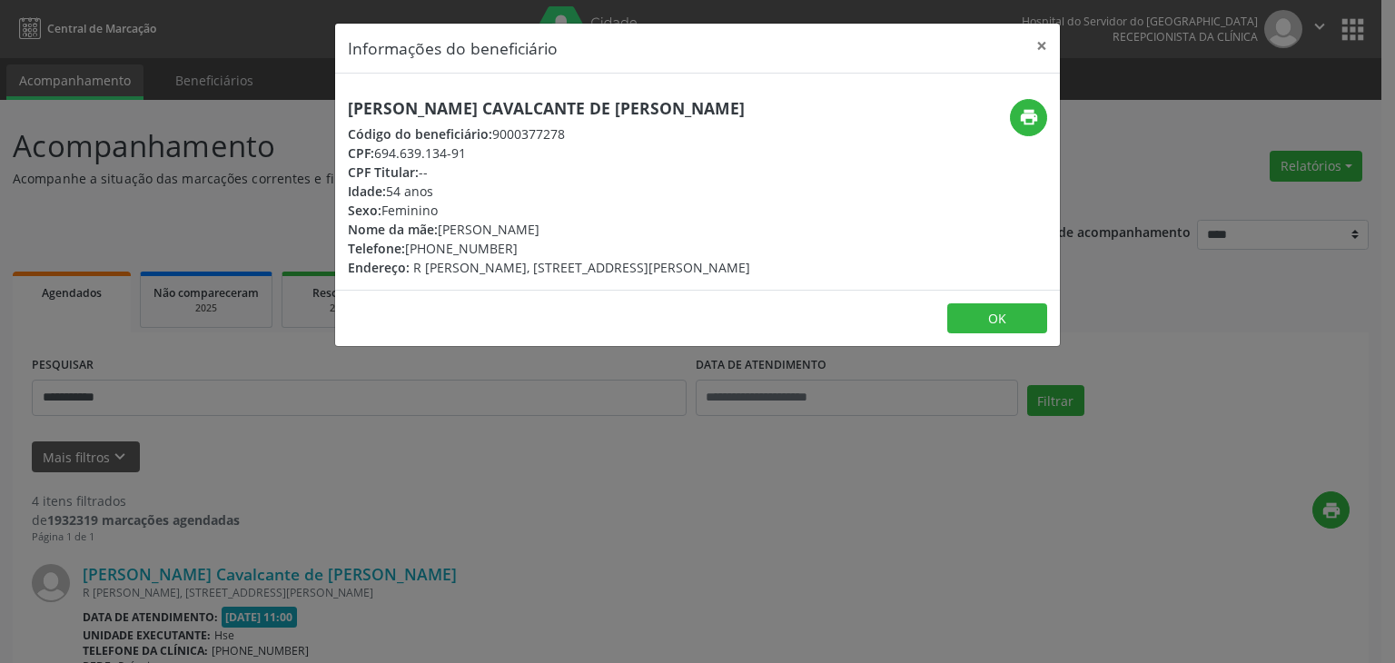
copy div "98573-4648"
drag, startPoint x: 392, startPoint y: 155, endPoint x: 479, endPoint y: 155, distance: 86.3
click at [479, 155] on div "CPF: 694.639.134-91" at bounding box center [549, 152] width 402 height 19
click at [1035, 43] on button "×" at bounding box center [1041, 46] width 36 height 44
